Goal: Information Seeking & Learning: Learn about a topic

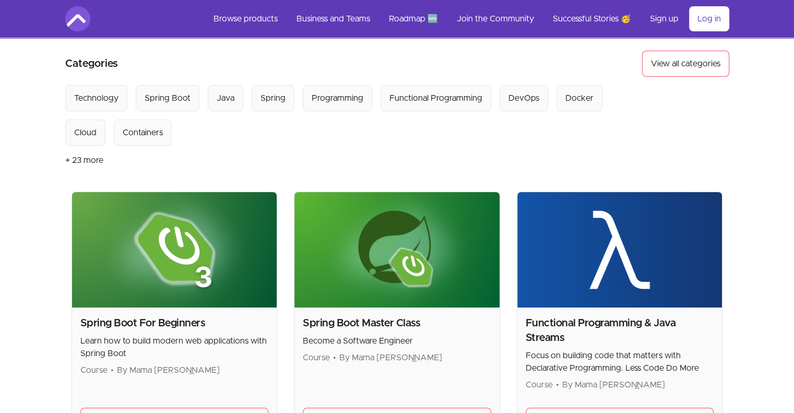
scroll to position [209, 0]
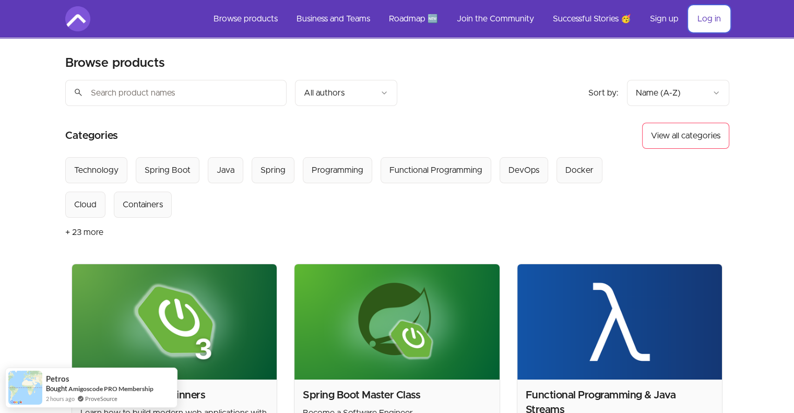
click at [717, 18] on link "Log in" at bounding box center [709, 18] width 40 height 25
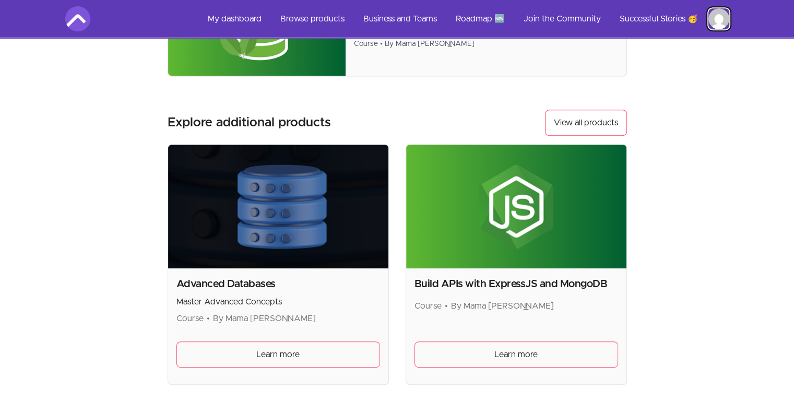
scroll to position [418, 0]
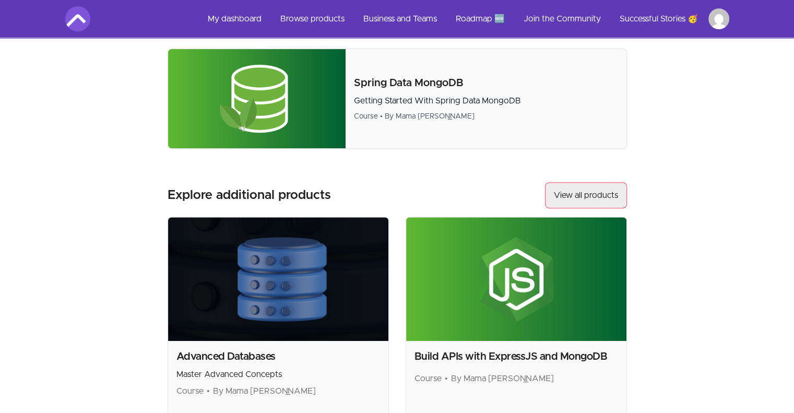
click at [591, 195] on link "View all products" at bounding box center [586, 195] width 82 height 26
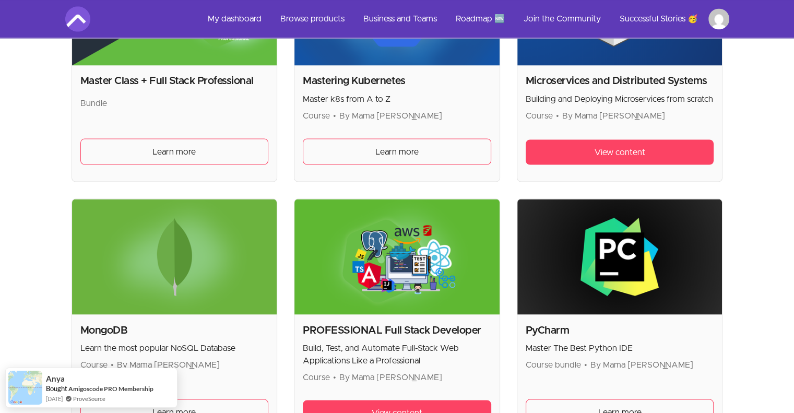
scroll to position [1880, 0]
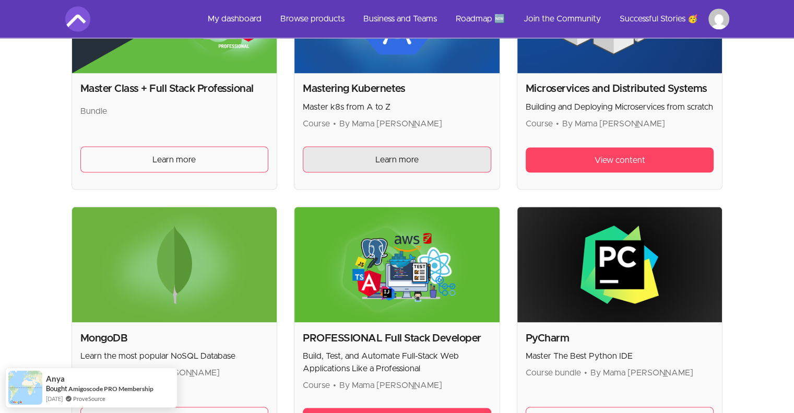
click at [364, 154] on link "Learn more" at bounding box center [397, 159] width 189 height 26
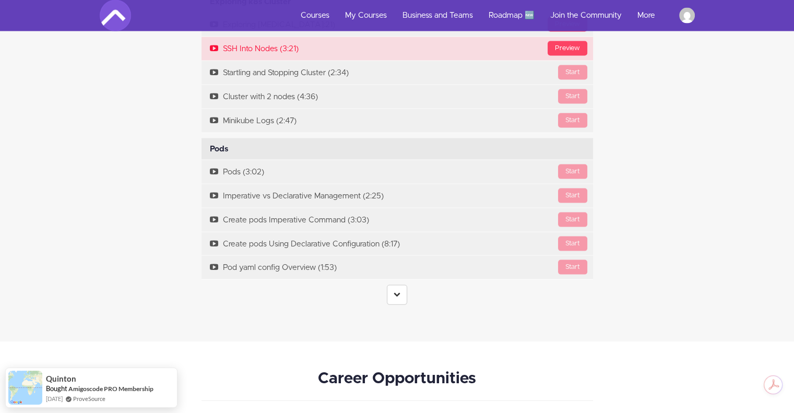
scroll to position [2194, 0]
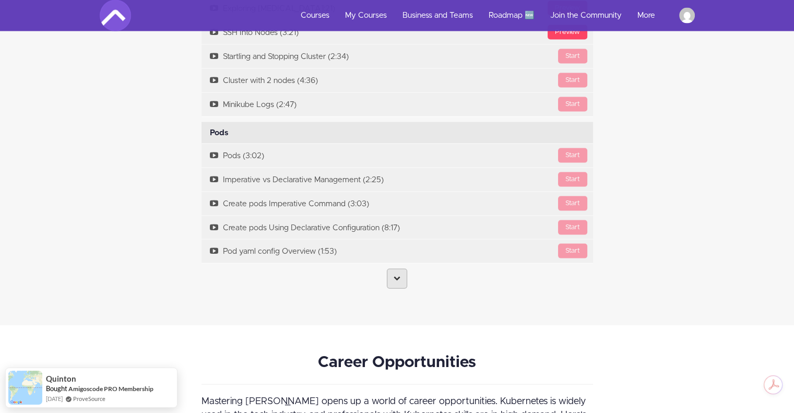
click at [397, 277] on icon at bounding box center [397, 278] width 7 height 7
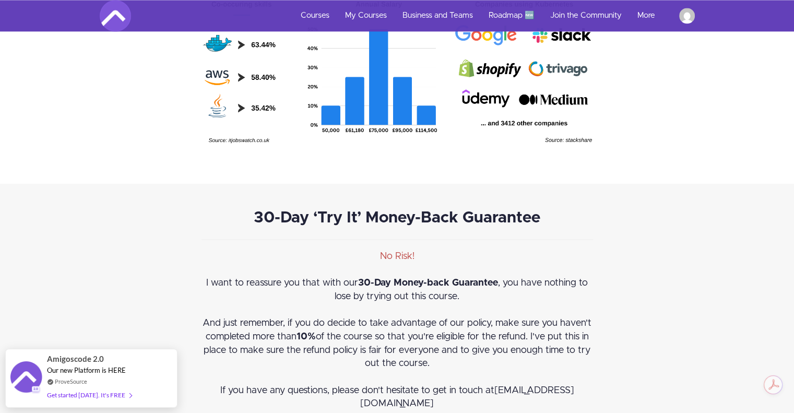
scroll to position [5640, 0]
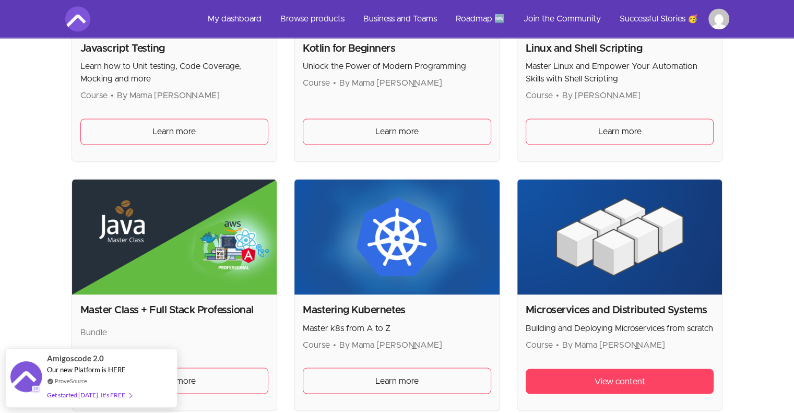
scroll to position [1277, 0]
